Goal: Task Accomplishment & Management: Manage account settings

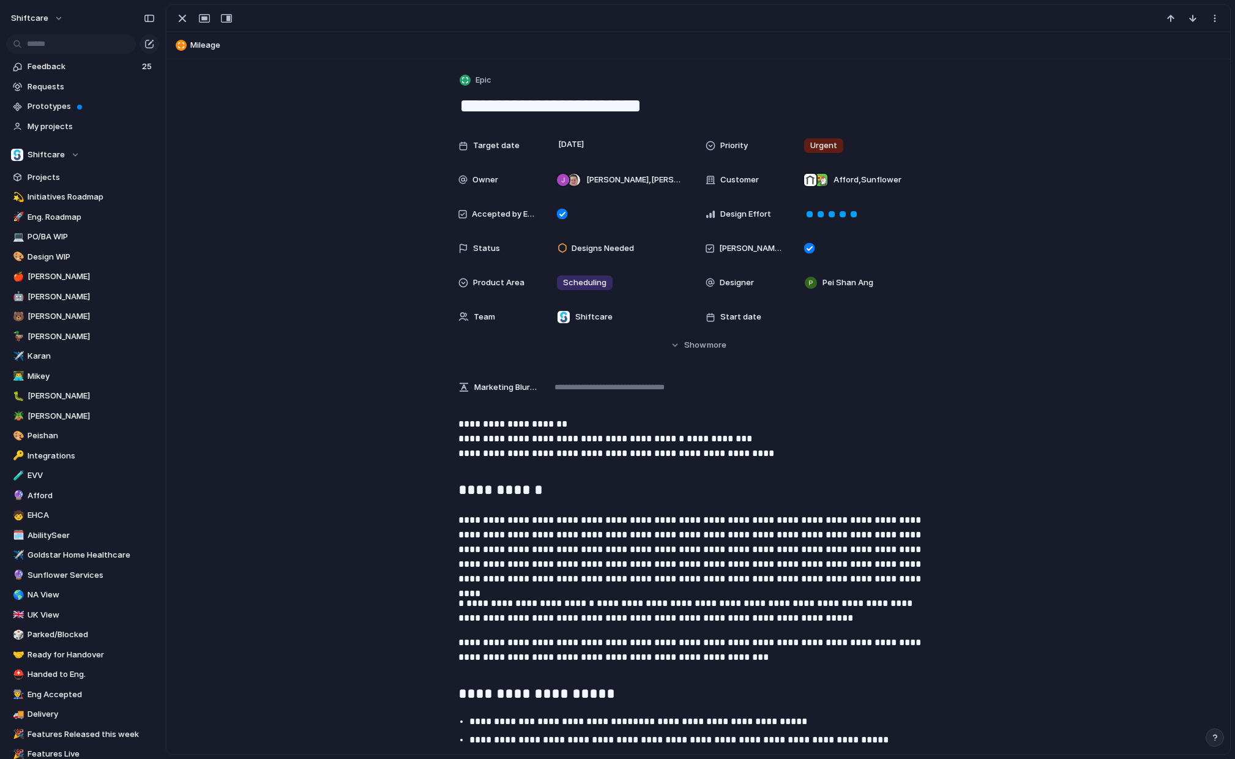
scroll to position [1881, 0]
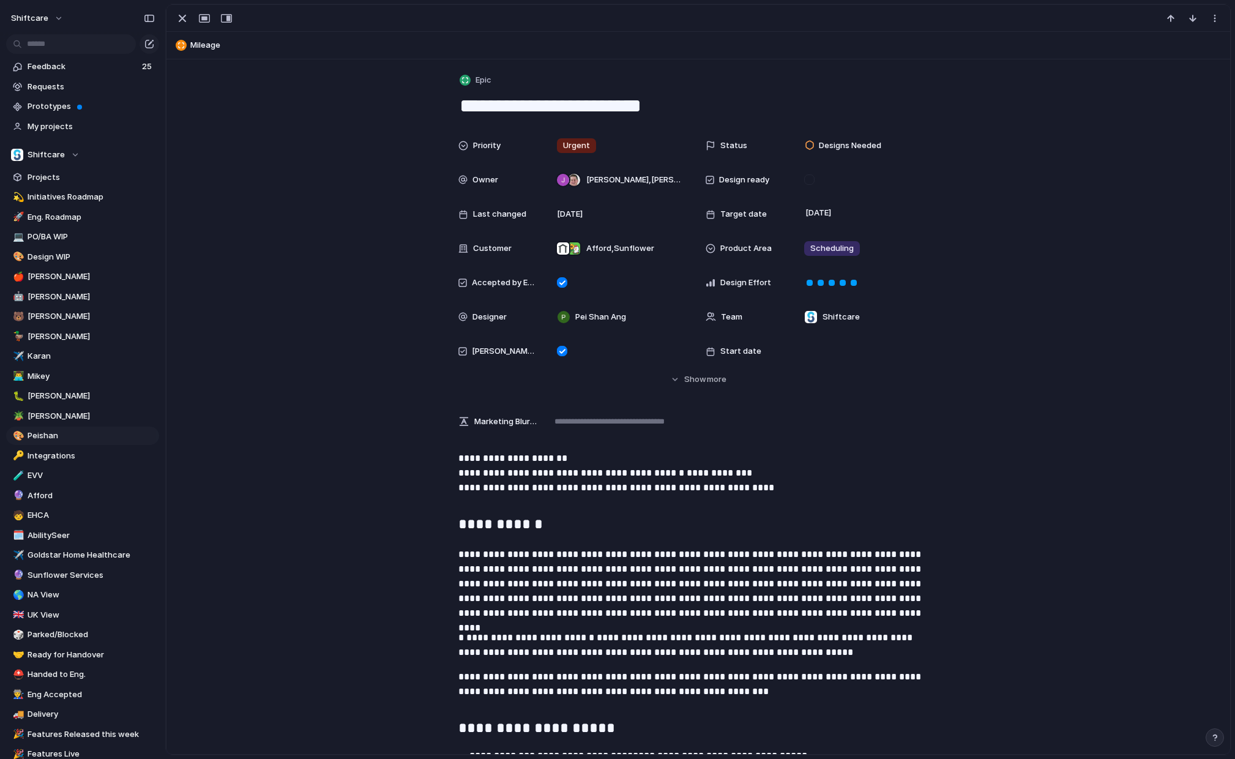
click at [391, 245] on div "Priority Urgent Status Designs Needed Owner Jonathan Agness , Paul Slater Desig…" at bounding box center [698, 259] width 1034 height 252
click at [176, 19] on div "button" at bounding box center [182, 18] width 15 height 15
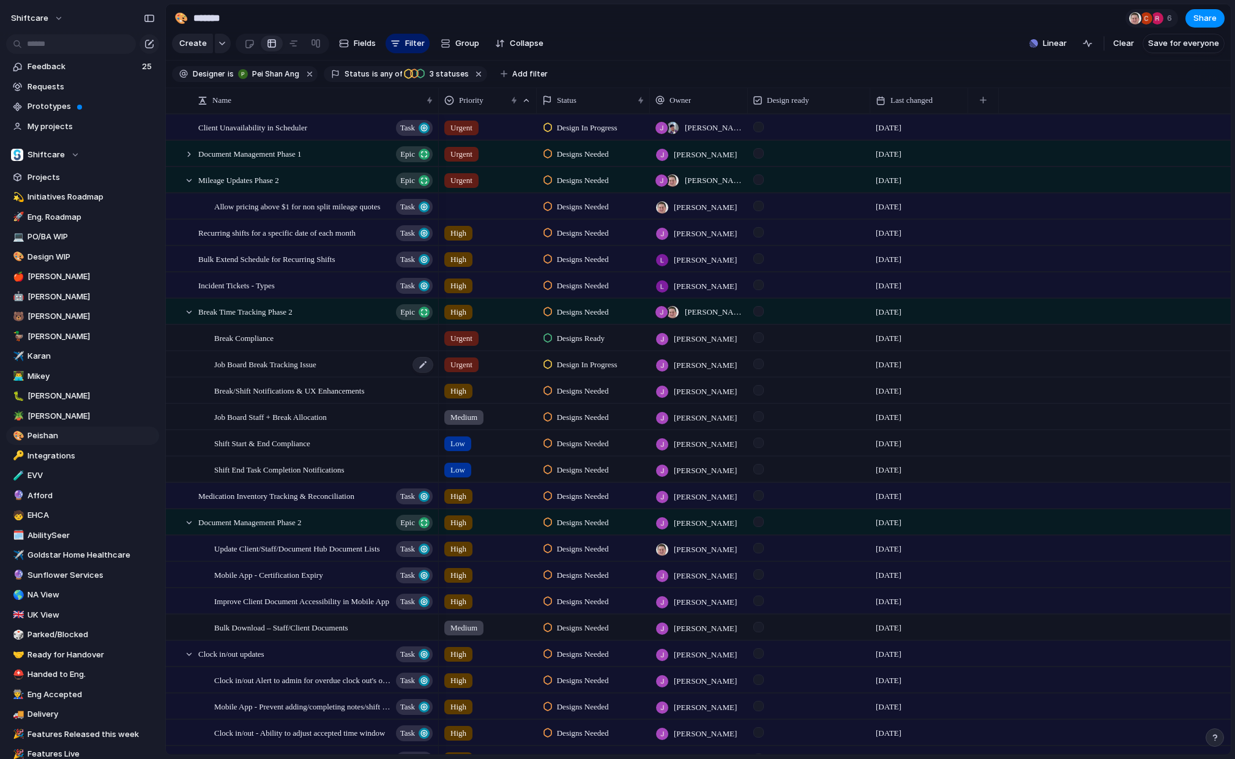
click at [281, 369] on span "Job Board Break Tracking Issue" at bounding box center [265, 364] width 102 height 14
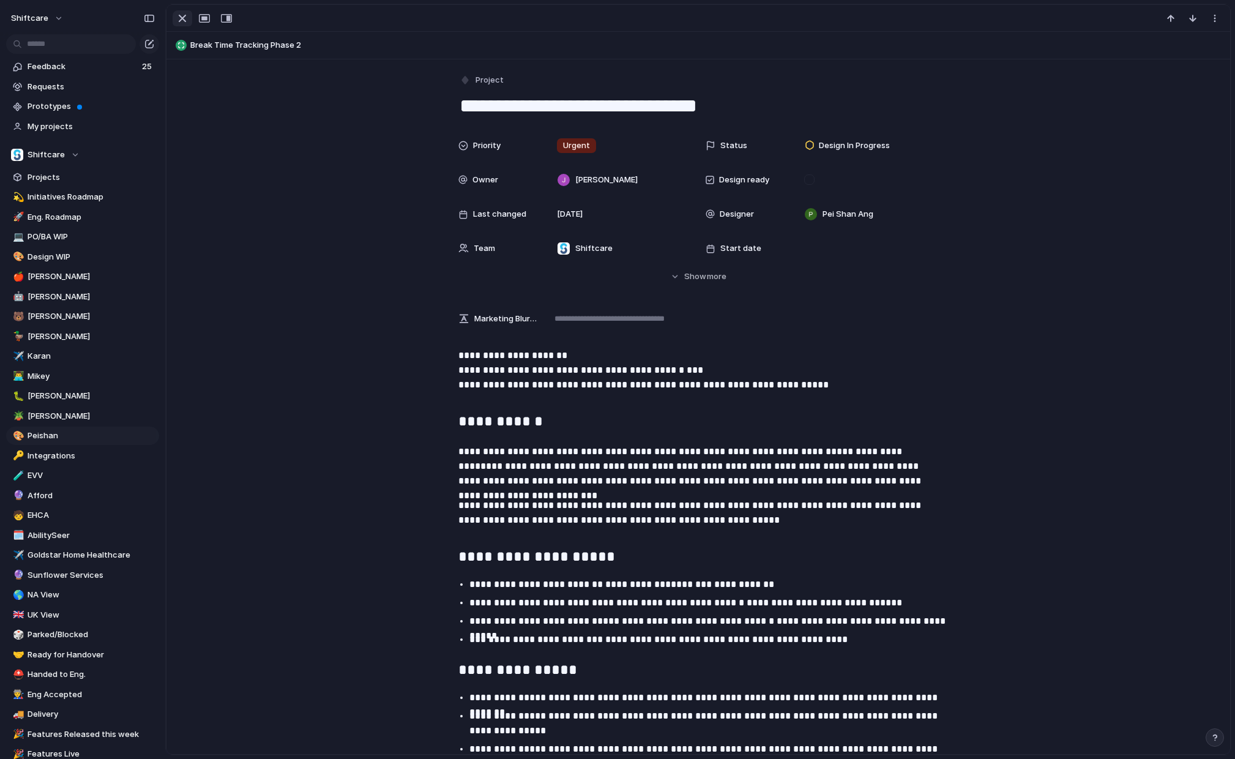
click at [186, 19] on div "button" at bounding box center [182, 18] width 15 height 15
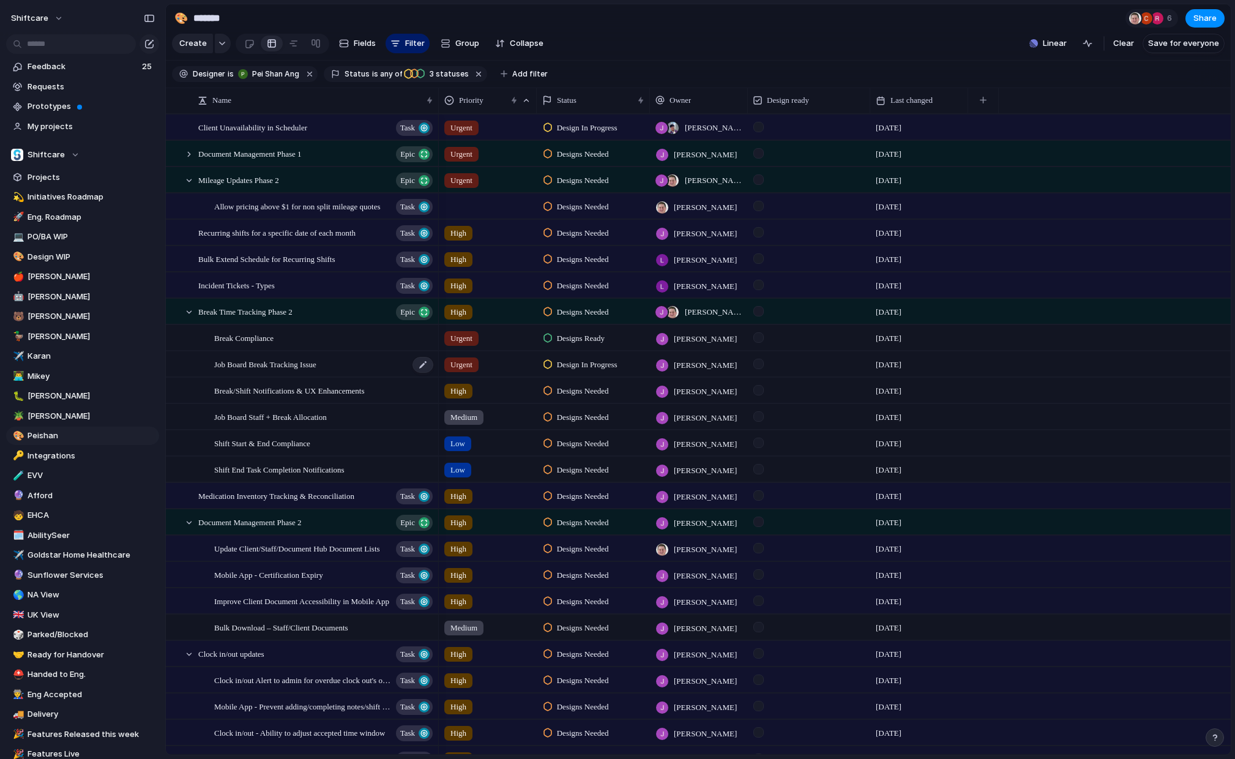
click at [314, 362] on span "Job Board Break Tracking Issue" at bounding box center [265, 364] width 102 height 14
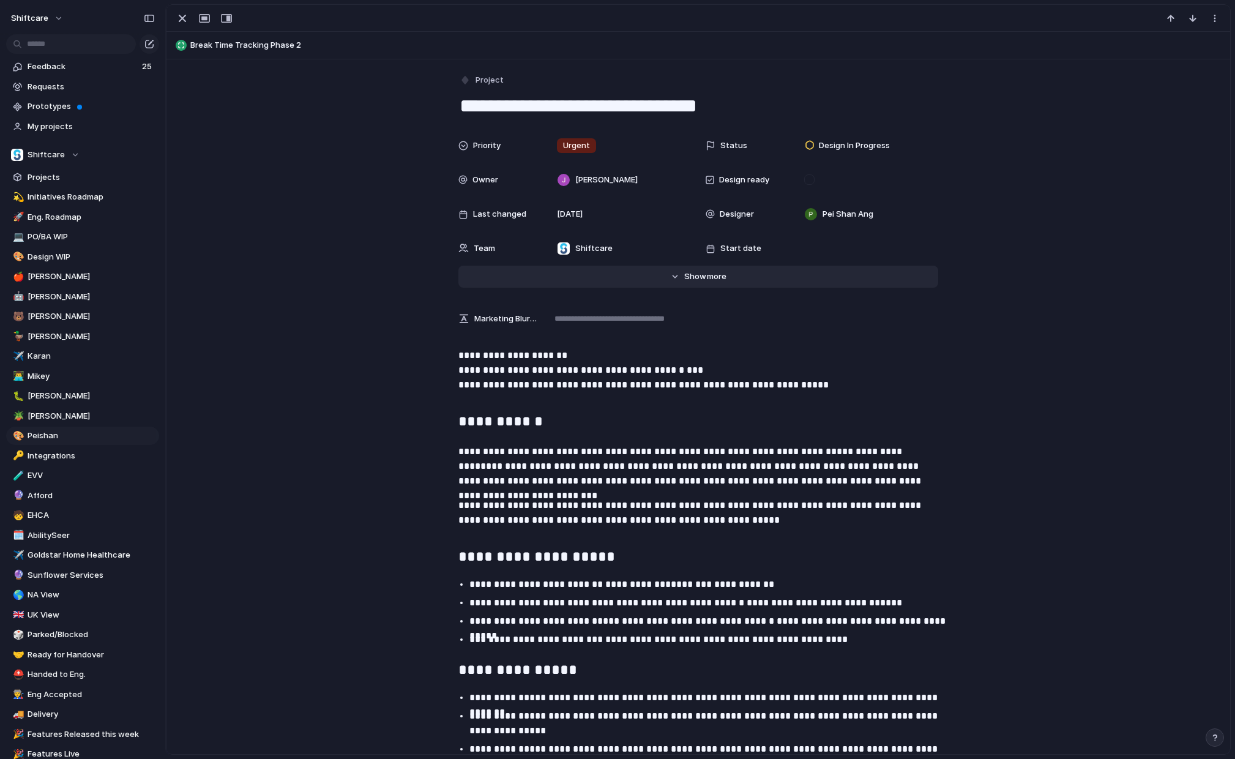
click at [680, 273] on button "Hide Show more" at bounding box center [698, 277] width 480 height 22
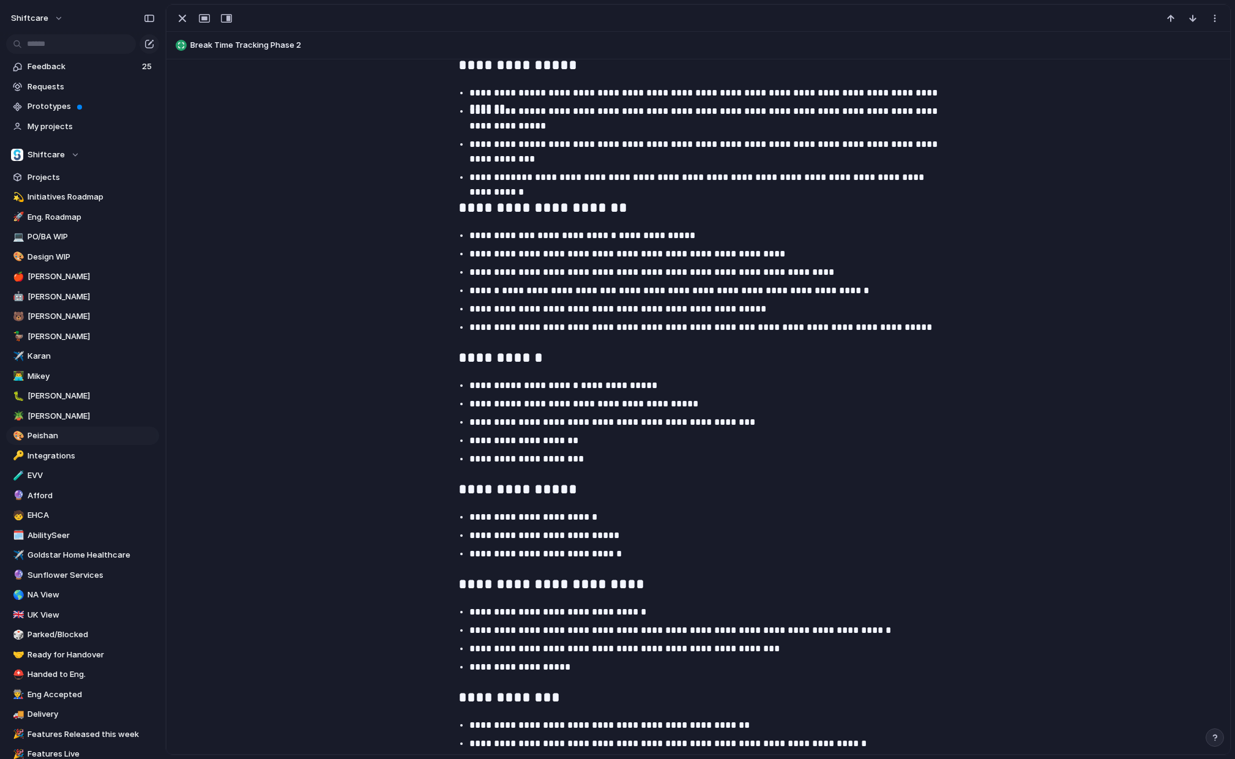
scroll to position [1945, 0]
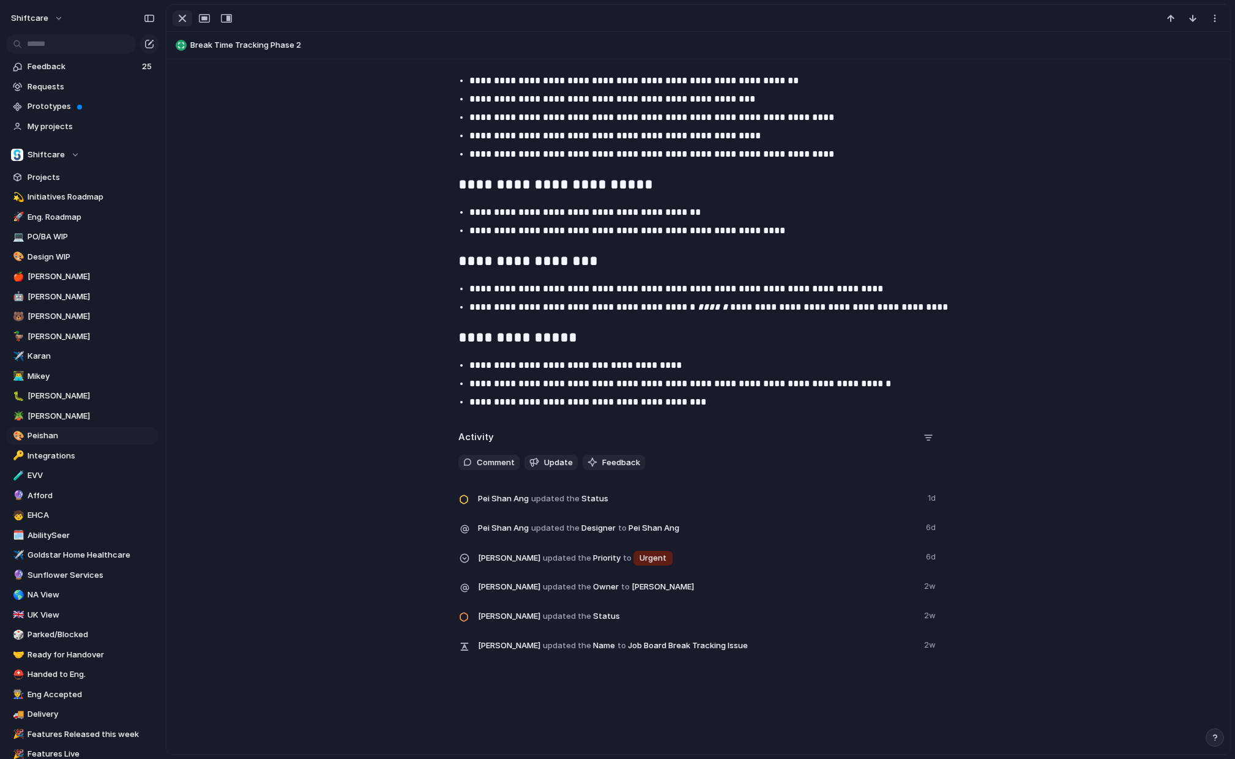
click at [184, 15] on div "button" at bounding box center [182, 18] width 15 height 15
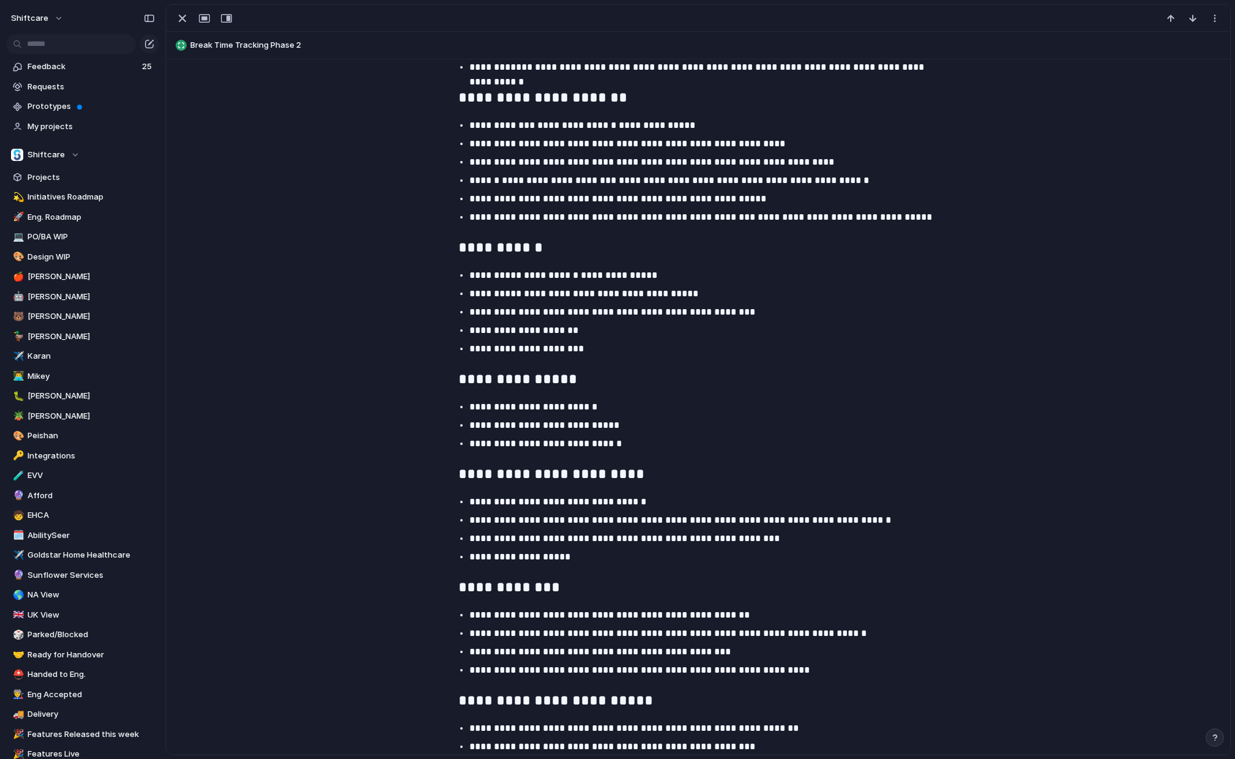
scroll to position [716, 0]
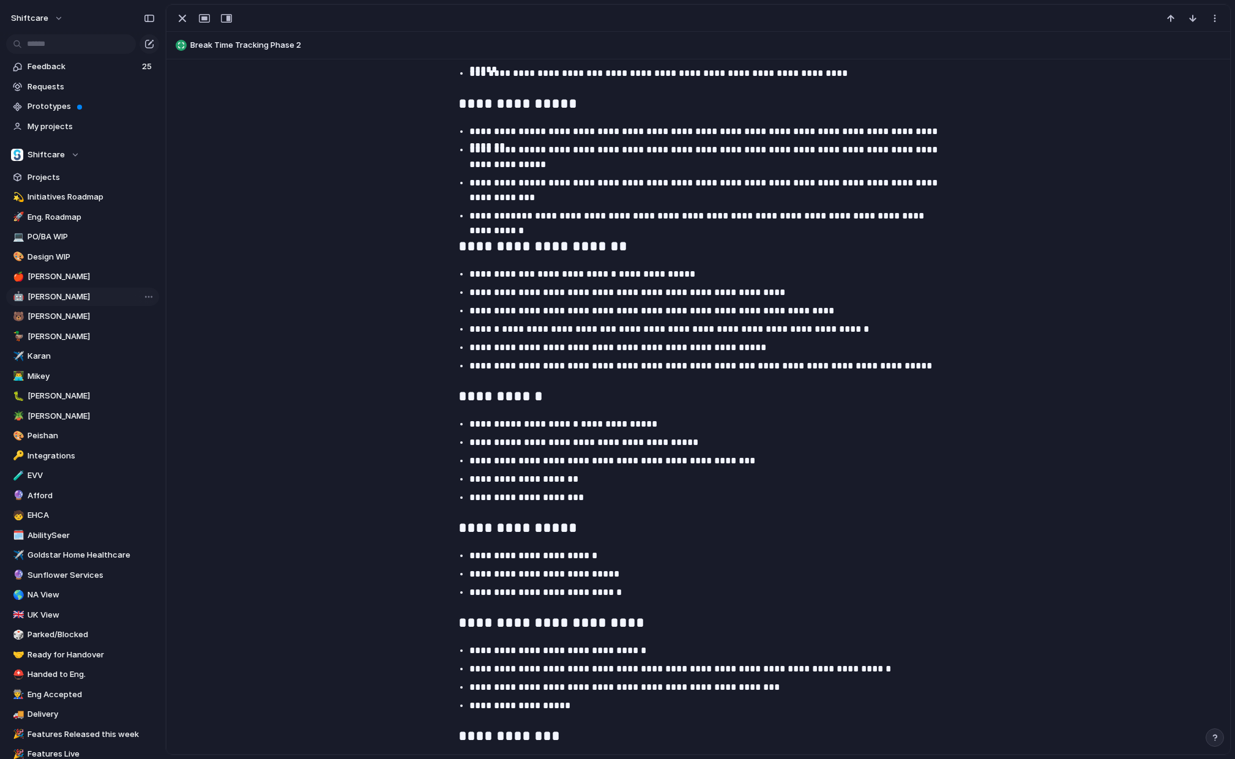
click at [70, 296] on span "[PERSON_NAME]" at bounding box center [91, 297] width 127 height 12
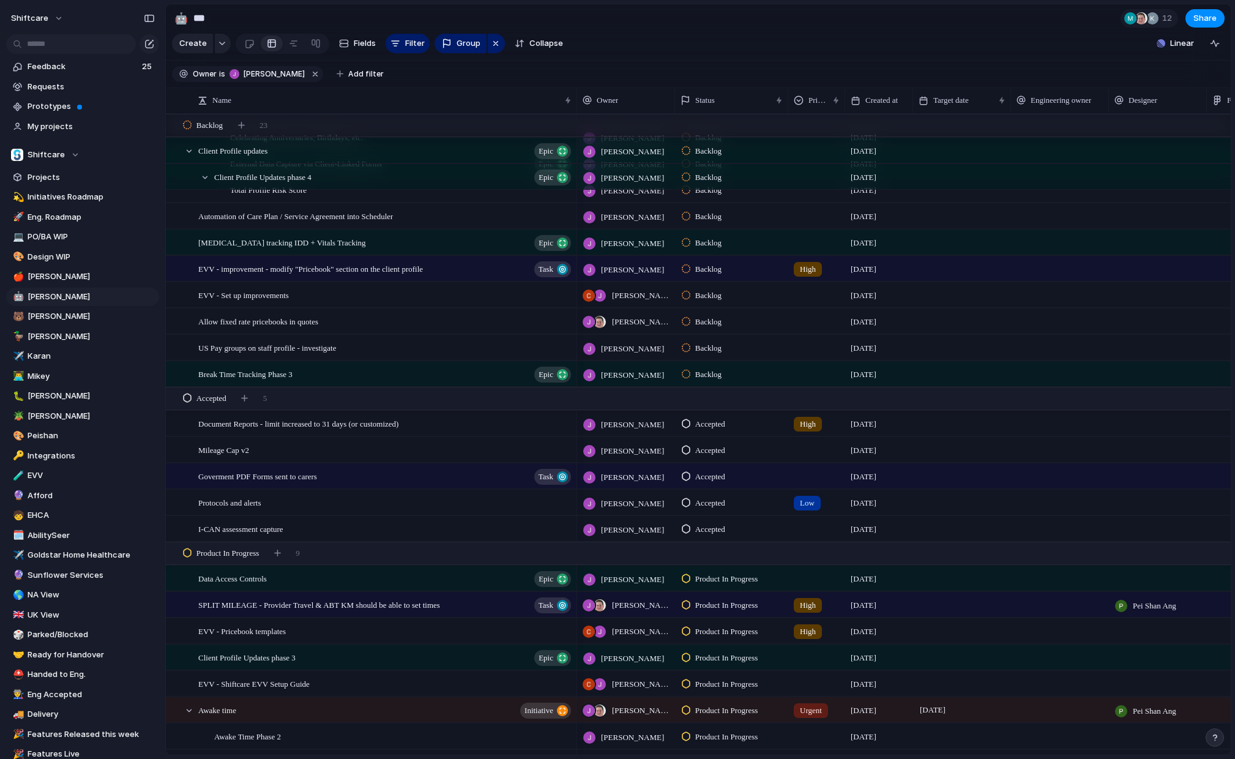
scroll to position [913, 0]
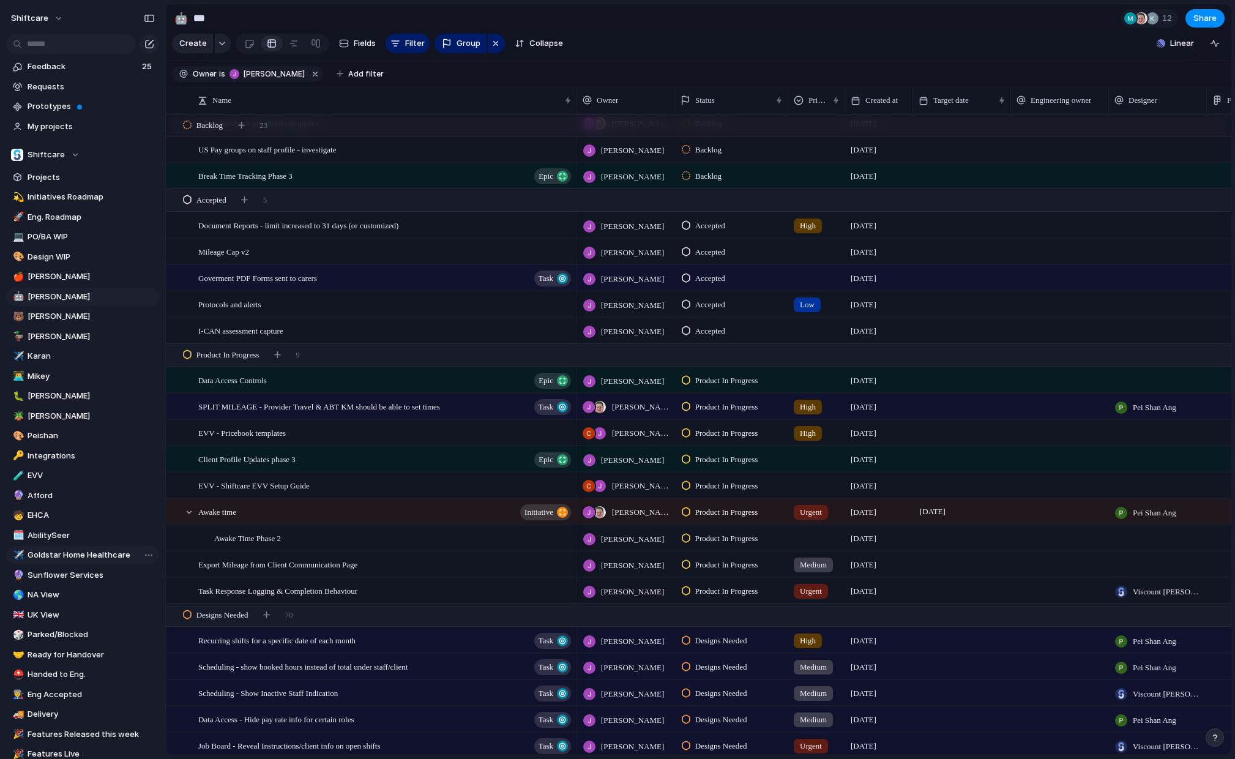
click at [75, 558] on span "Goldstar Home Healthcare" at bounding box center [91, 555] width 127 height 12
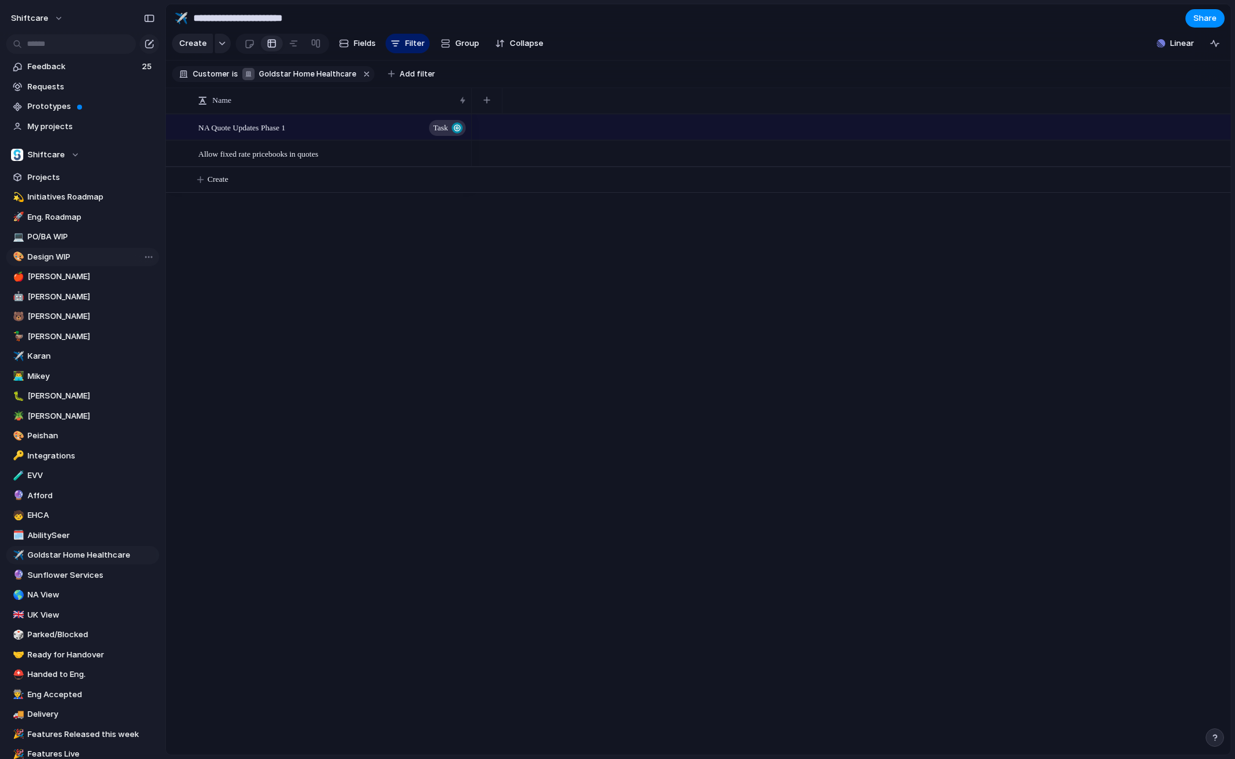
click at [61, 255] on span "Design WIP" at bounding box center [91, 257] width 127 height 12
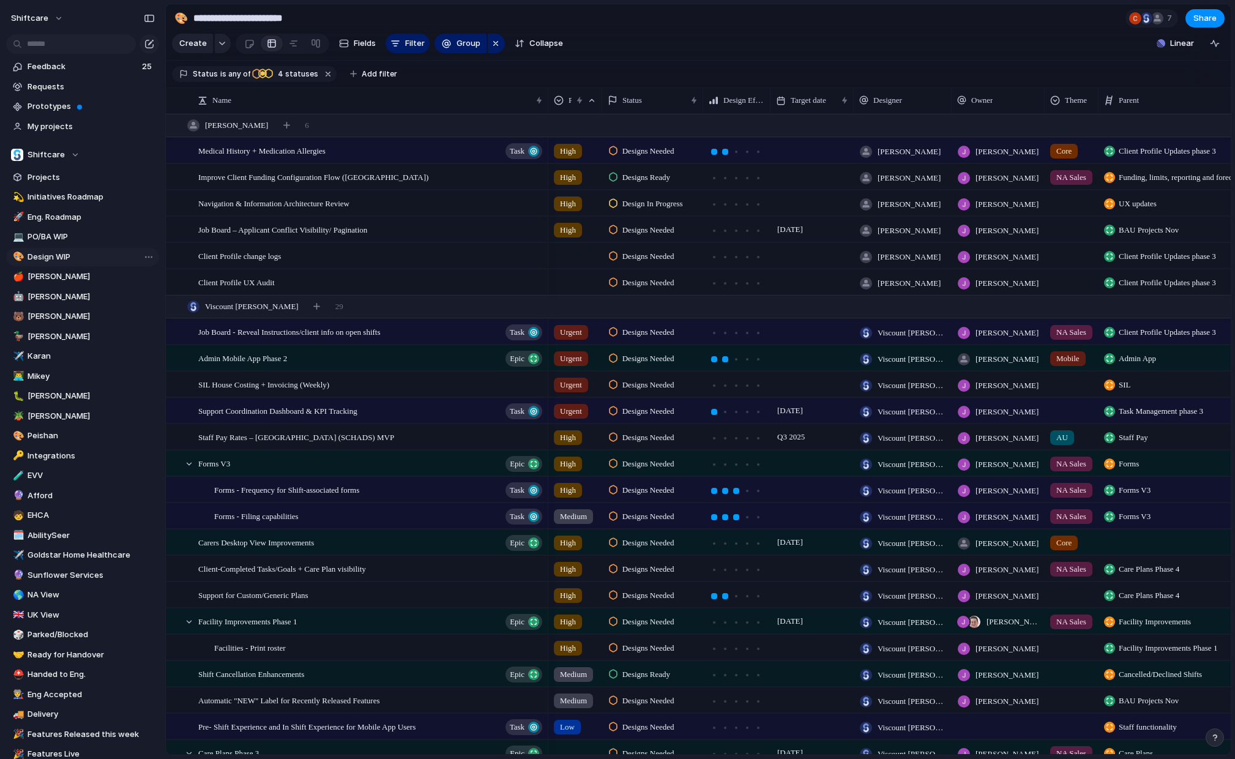
type input "**********"
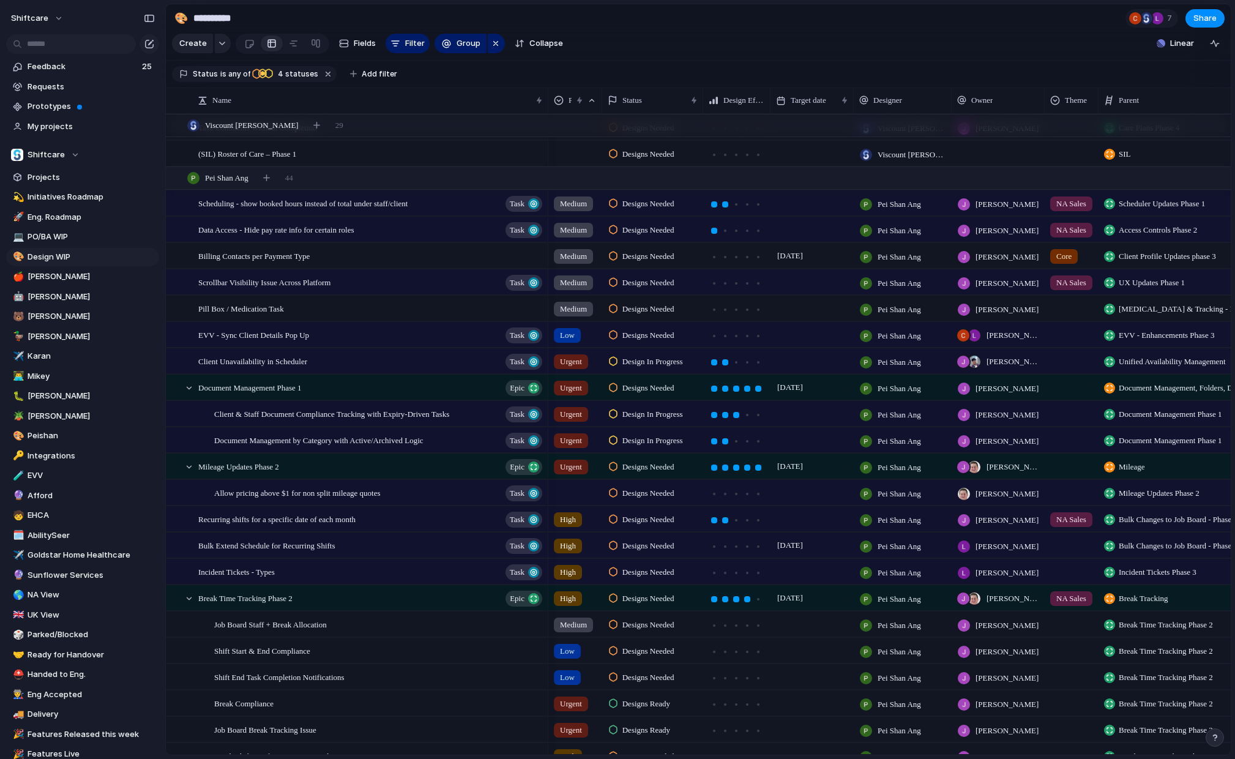
click at [657, 413] on span "Design In Progress" at bounding box center [652, 414] width 61 height 12
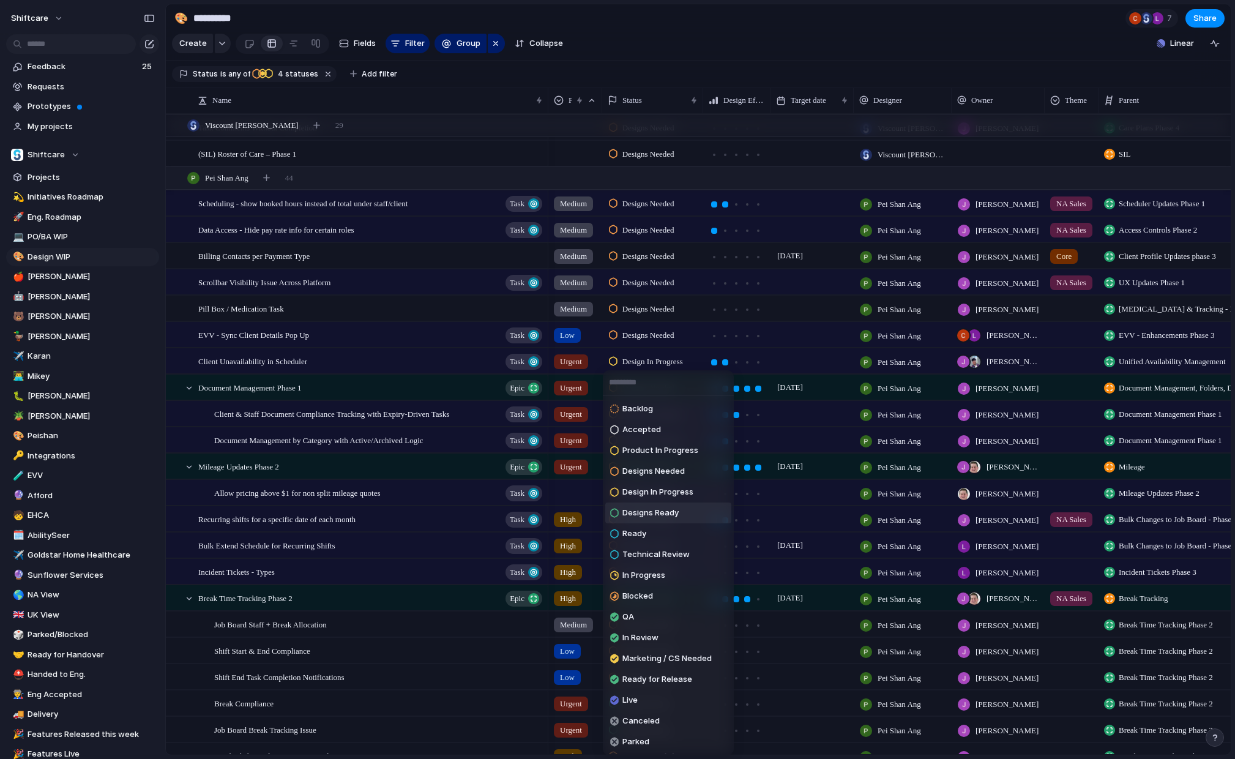
click at [675, 515] on span "Designs Ready" at bounding box center [650, 513] width 56 height 12
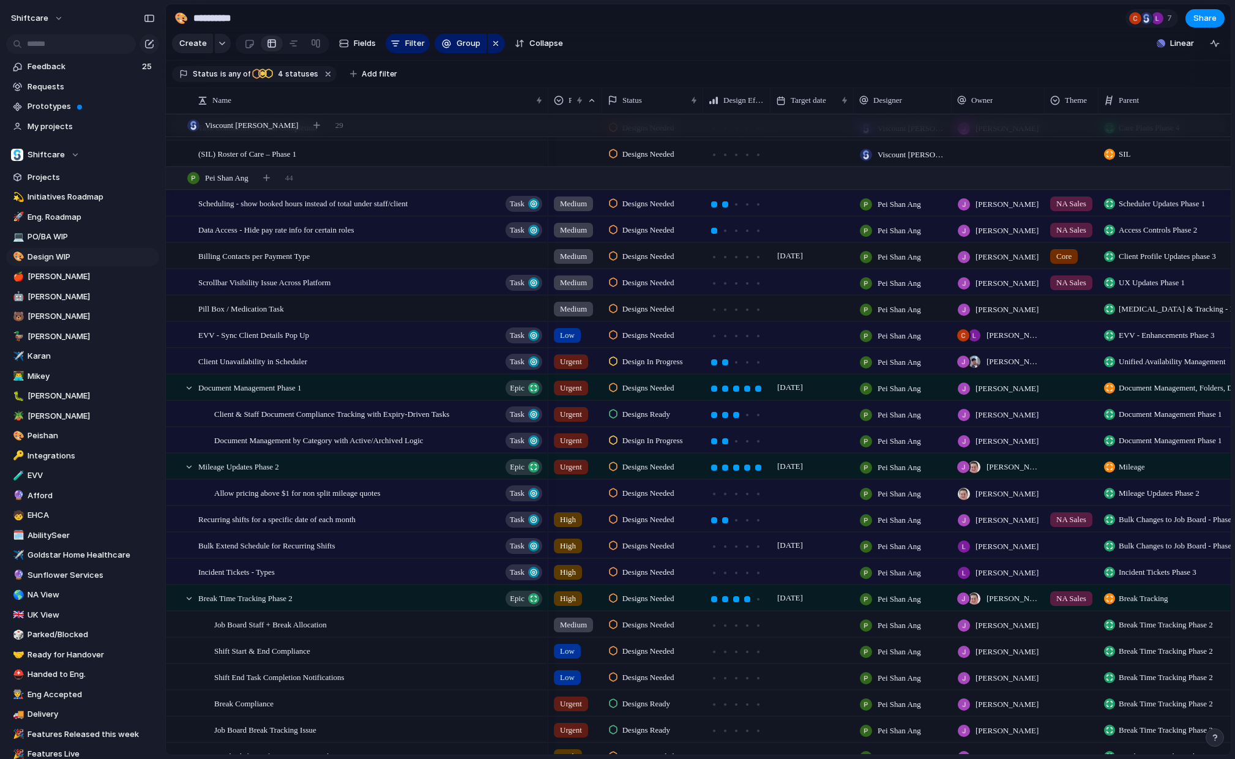
click at [663, 411] on span "Designs Ready" at bounding box center [646, 414] width 48 height 12
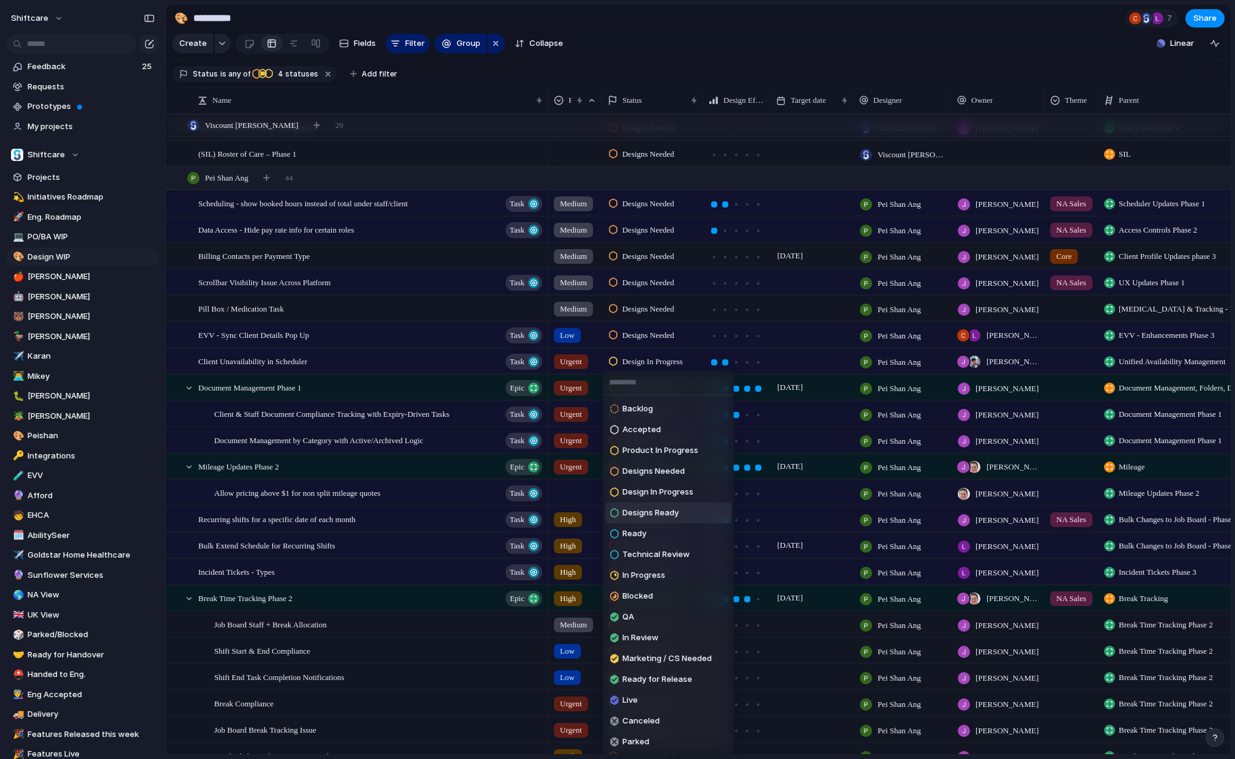
click at [190, 423] on div "Backlog Accepted Product In Progress Designs Needed Design In Progress Designs …" at bounding box center [617, 379] width 1235 height 759
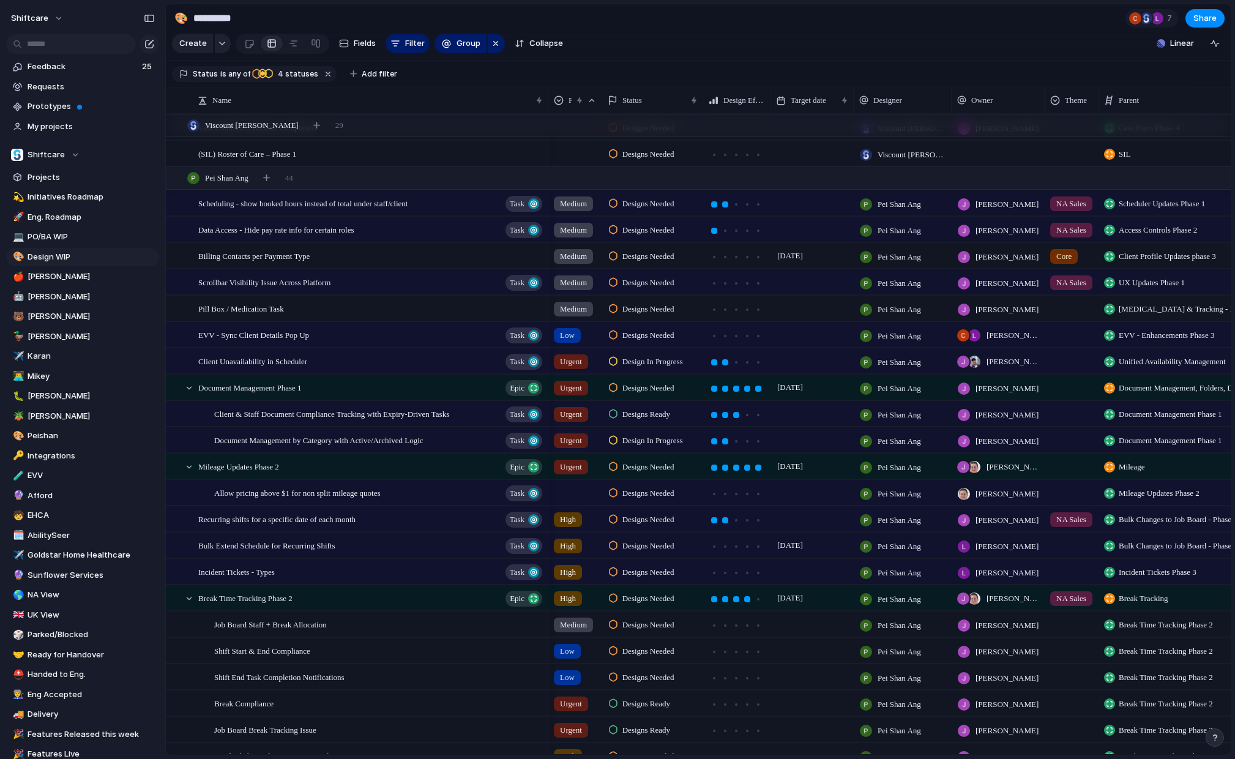
click at [663, 437] on span "Design In Progress" at bounding box center [652, 440] width 61 height 12
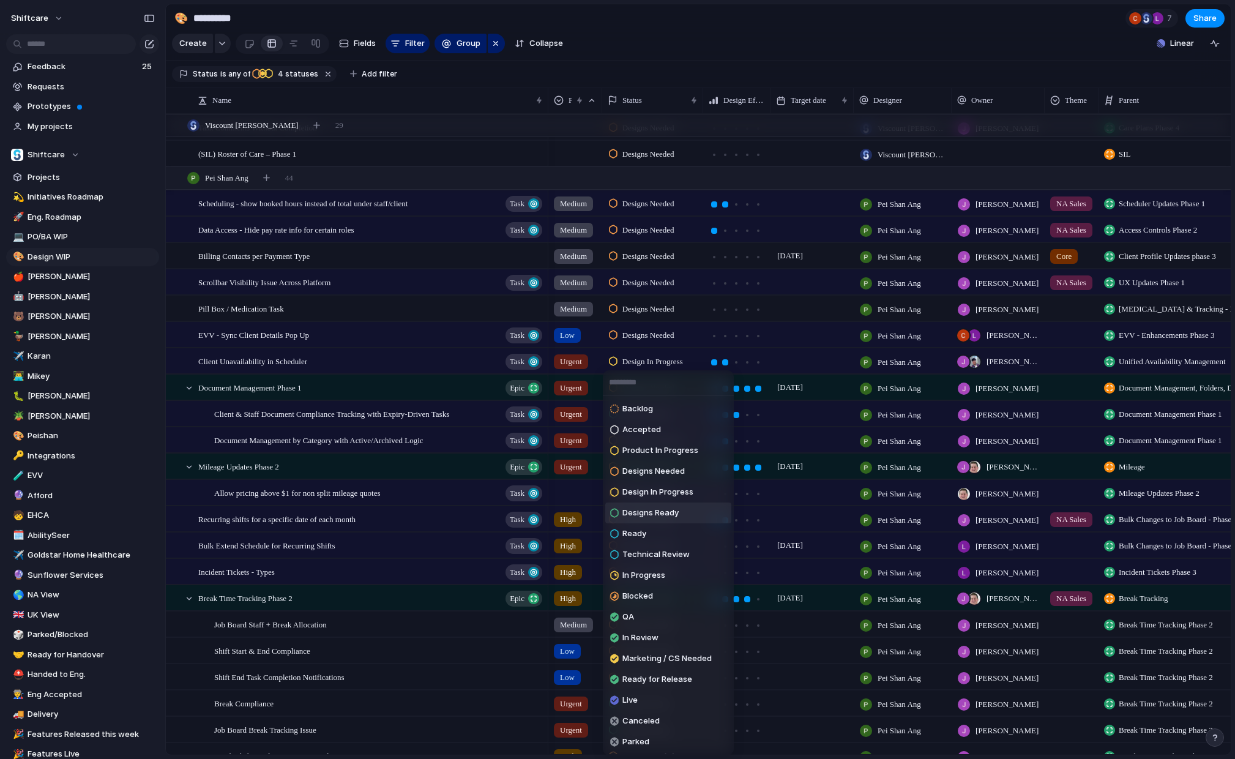
click at [674, 510] on span "Designs Ready" at bounding box center [650, 513] width 56 height 12
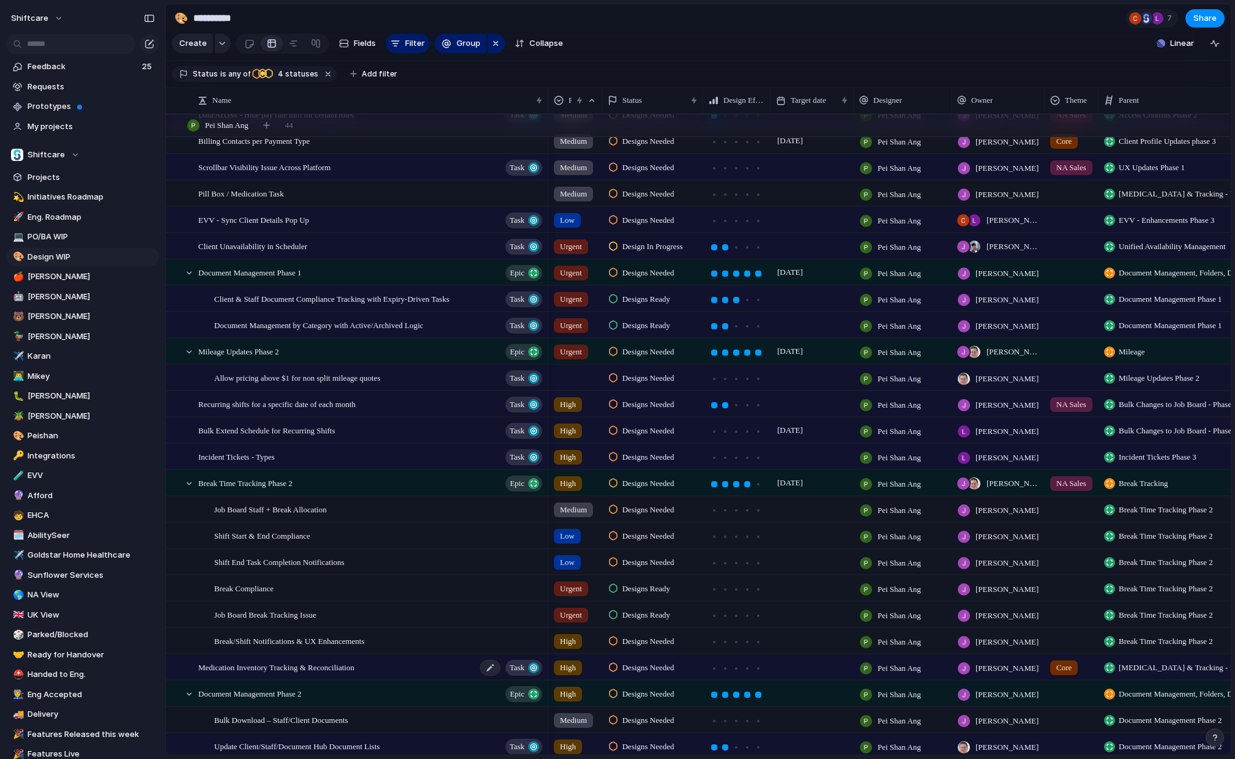
click at [253, 671] on span "Medication Inventory Tracking & Reconciliation" at bounding box center [276, 667] width 156 height 14
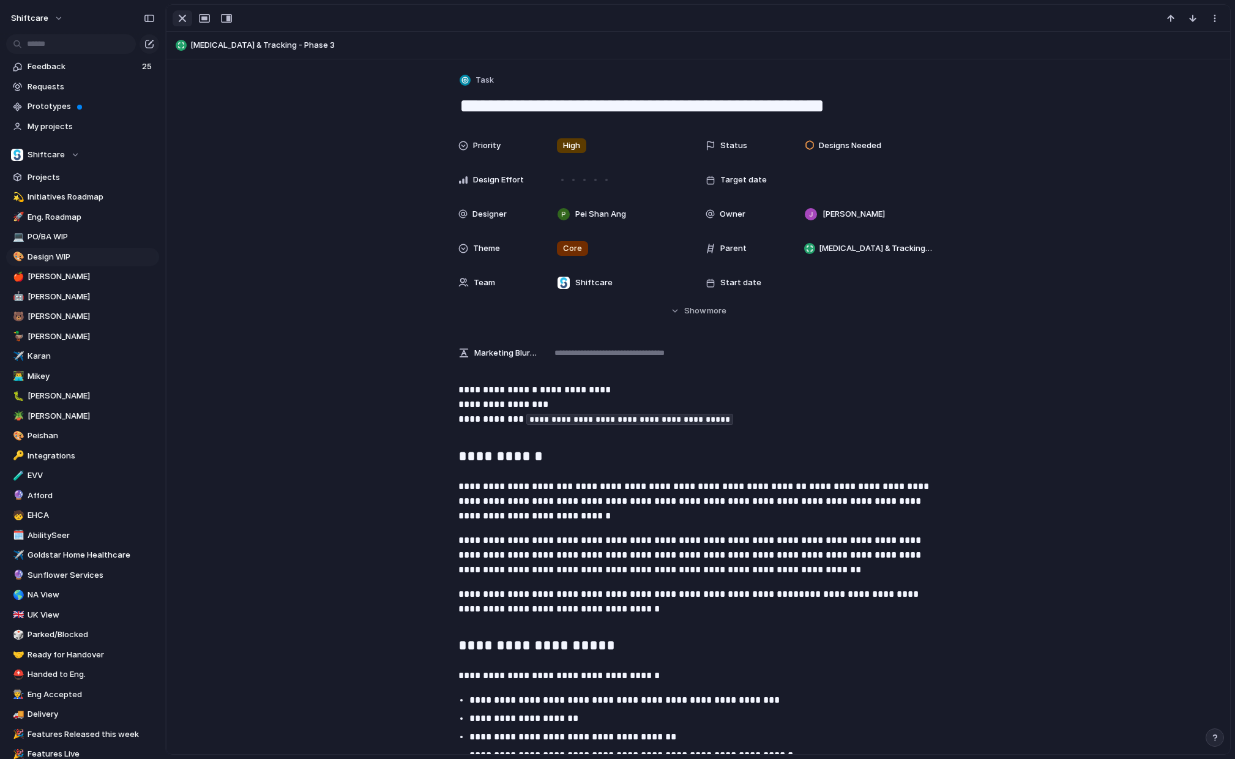
click at [178, 16] on div "button" at bounding box center [182, 18] width 15 height 15
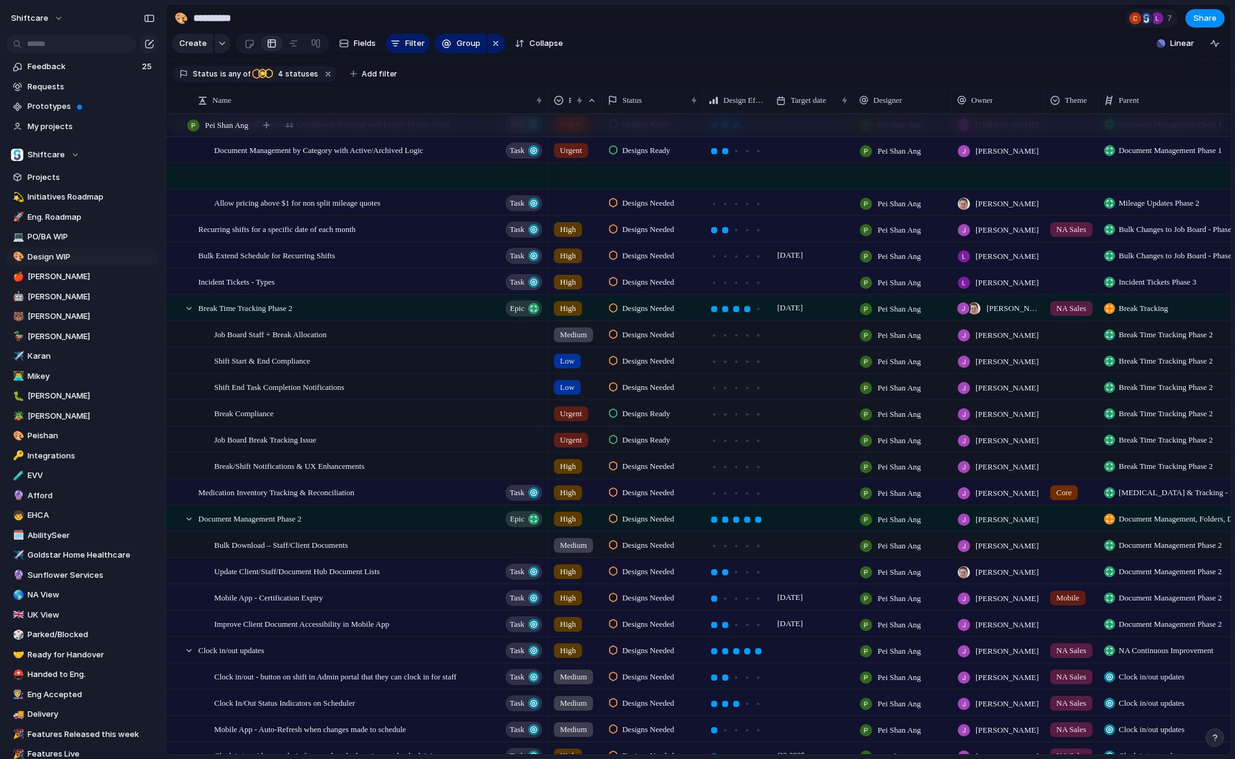
scroll to position [1312, 0]
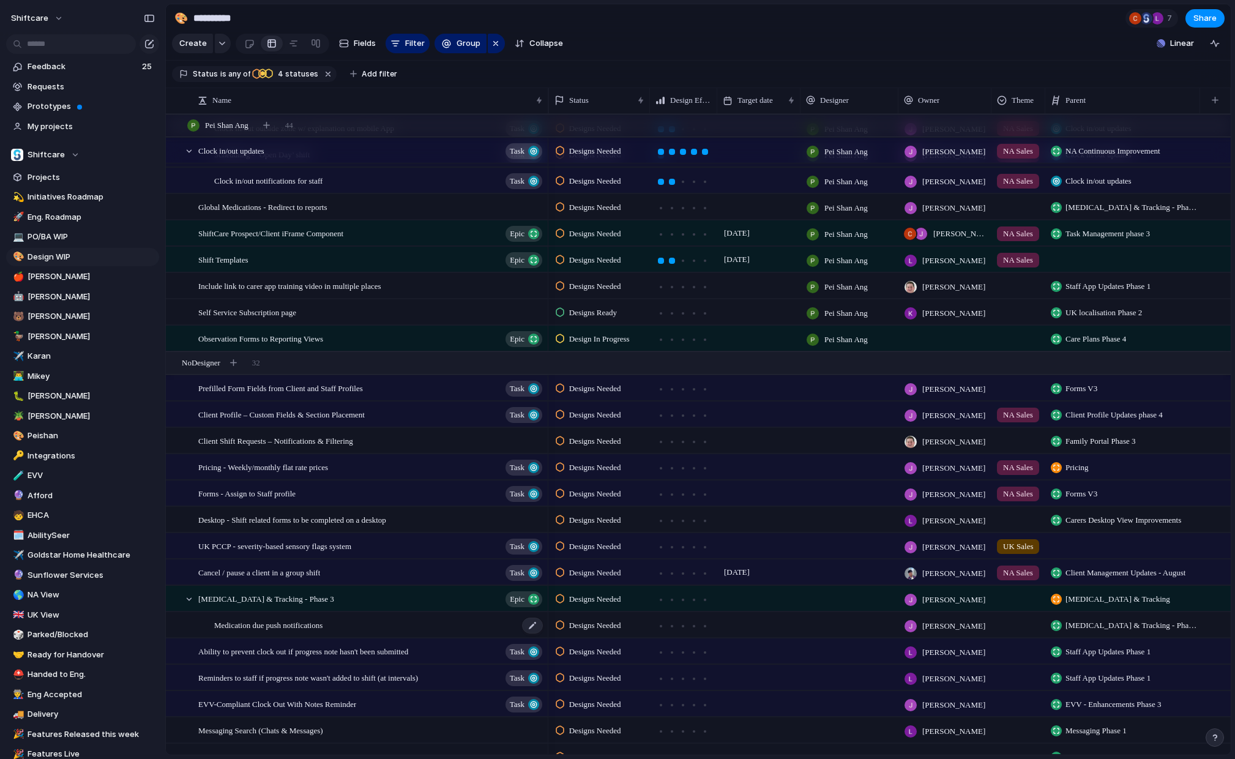
click at [313, 629] on span "Medication due push notifications" at bounding box center [268, 624] width 108 height 14
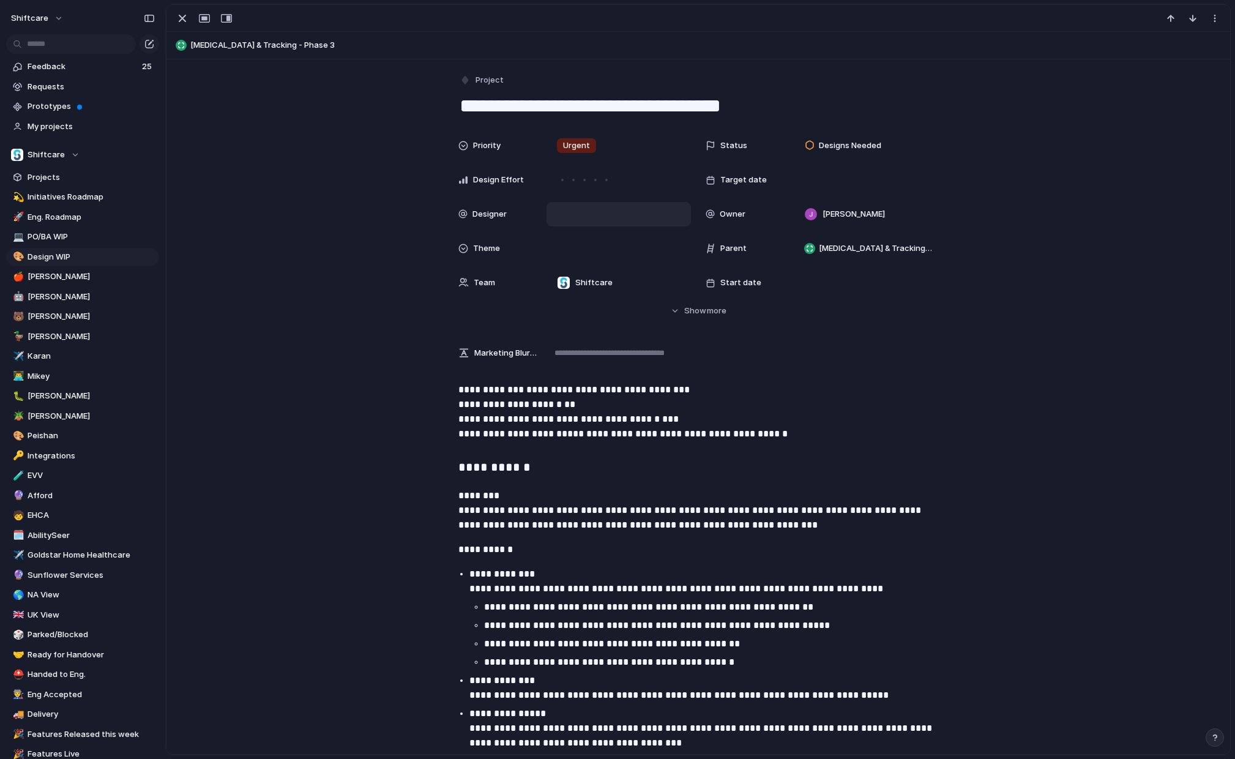
click at [597, 212] on div at bounding box center [618, 213] width 133 height 13
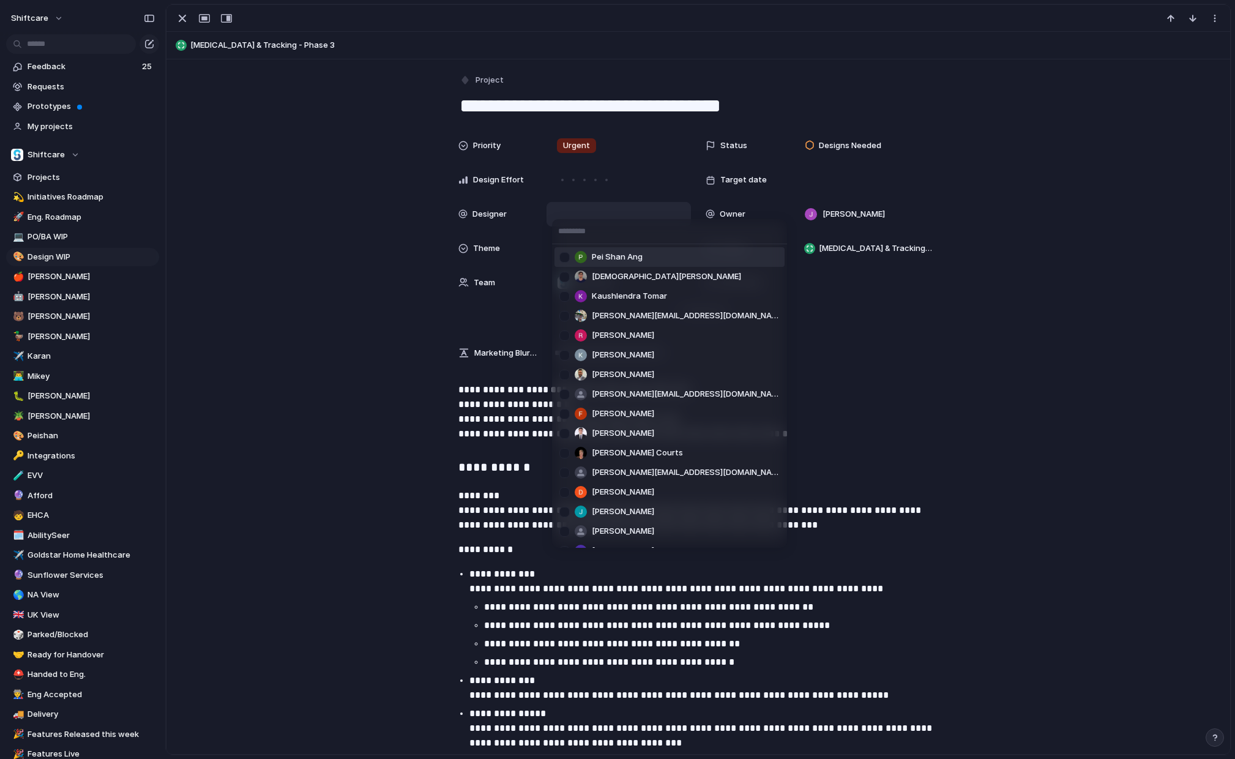
click at [626, 258] on span "Pei Shan Ang" at bounding box center [617, 257] width 51 height 12
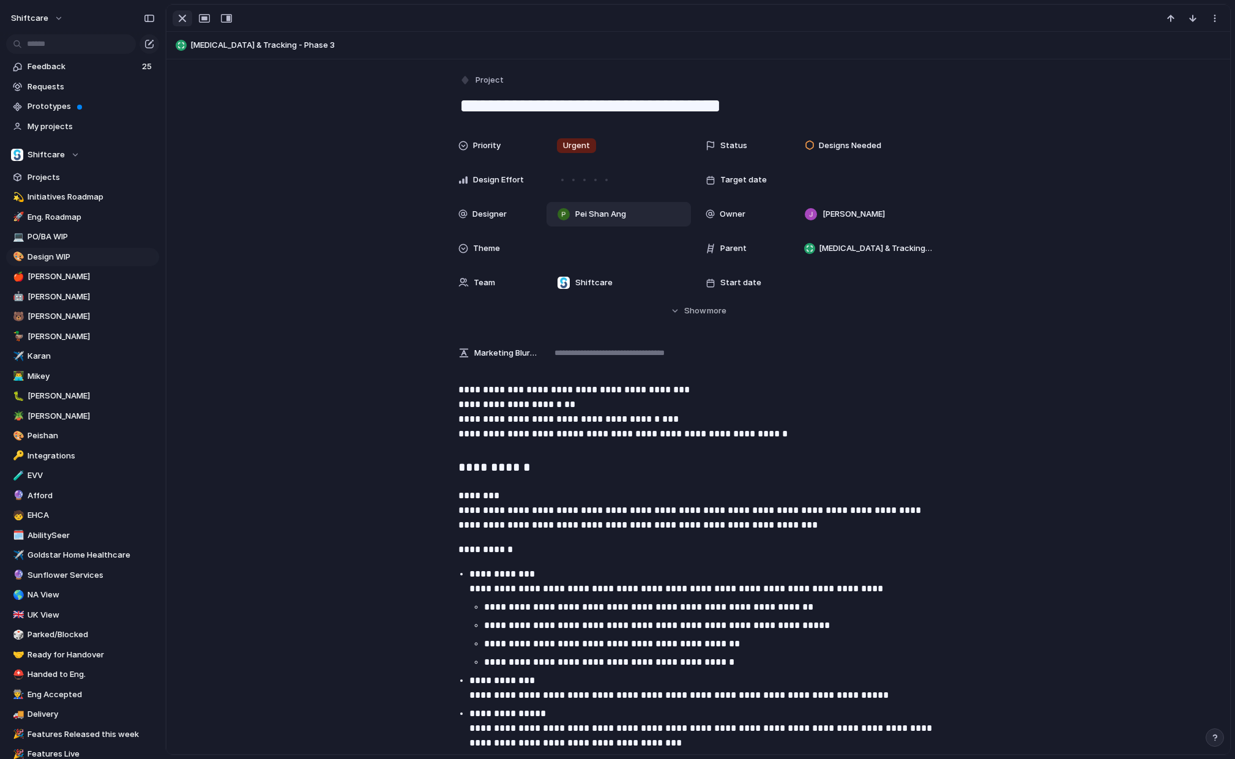
click at [179, 23] on div "button" at bounding box center [182, 18] width 15 height 15
